Goal: Information Seeking & Learning: Learn about a topic

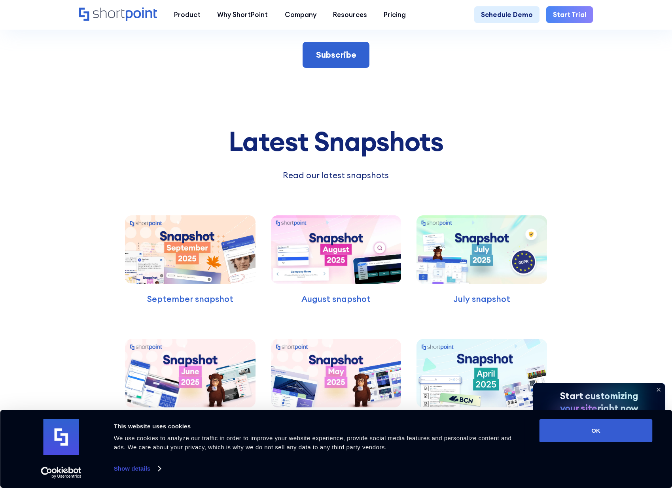
scroll to position [2016, 0]
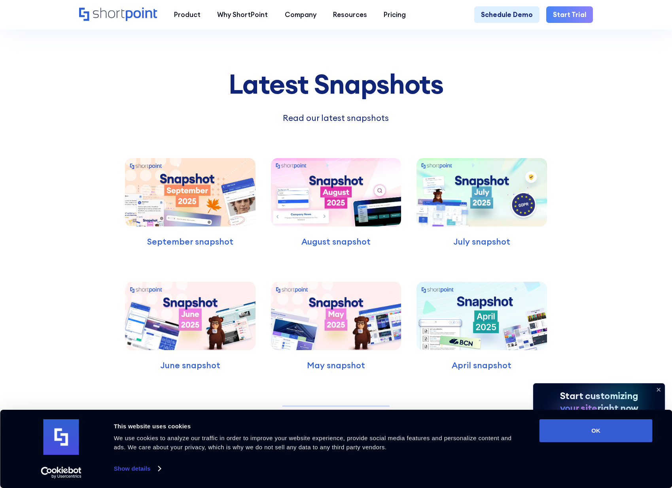
click at [164, 232] on div "September snapshot" at bounding box center [190, 203] width 130 height 90
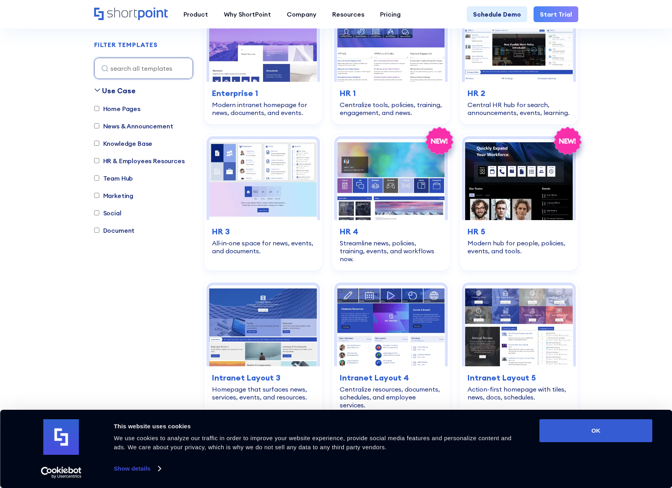
scroll to position [988, 0]
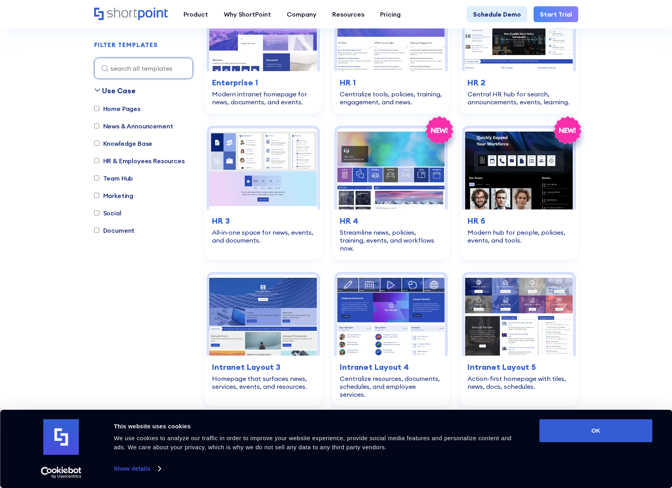
click at [128, 145] on label "Knowledge Base" at bounding box center [123, 143] width 58 height 9
click at [99, 145] on input "Knowledge Base" at bounding box center [96, 143] width 5 height 5
checkbox input "true"
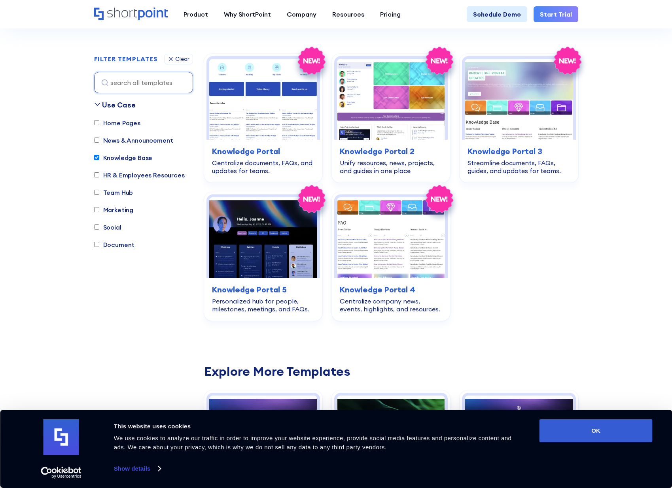
scroll to position [194, 0]
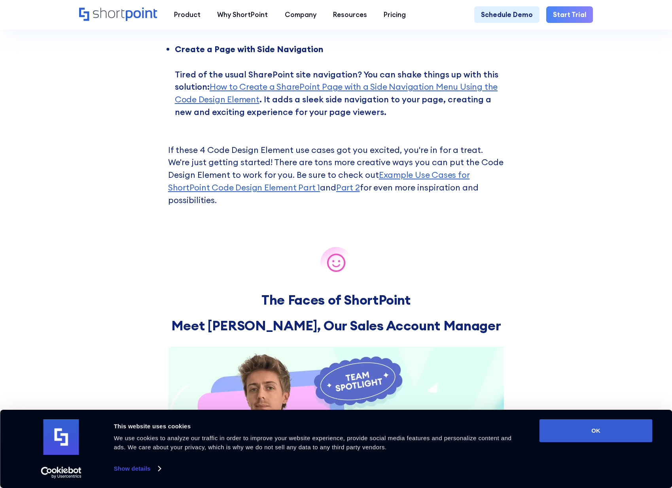
scroll to position [2569, 0]
